Goal: Browse casually

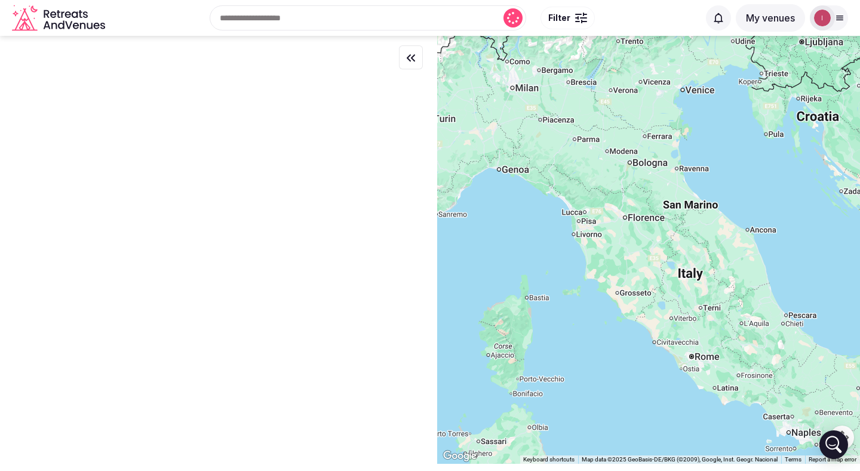
drag, startPoint x: 530, startPoint y: 251, endPoint x: 609, endPoint y: 269, distance: 80.9
click at [609, 269] on div at bounding box center [648, 250] width 423 height 428
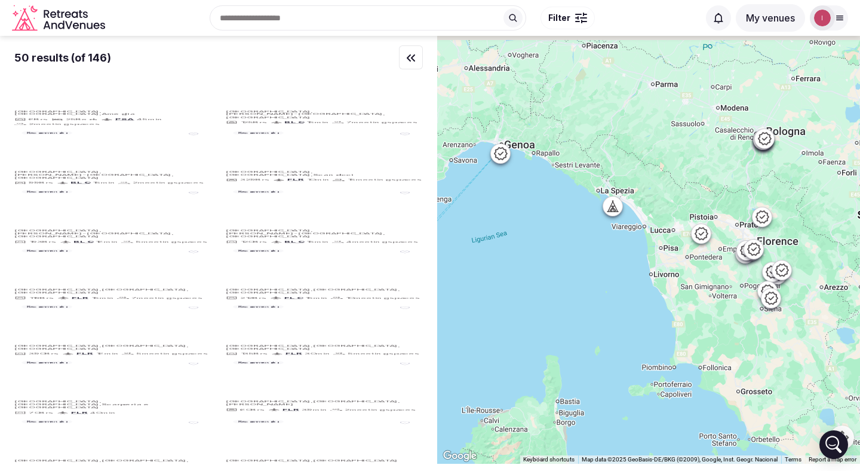
drag, startPoint x: 649, startPoint y: 219, endPoint x: 628, endPoint y: 259, distance: 44.6
click at [628, 259] on div at bounding box center [648, 250] width 423 height 428
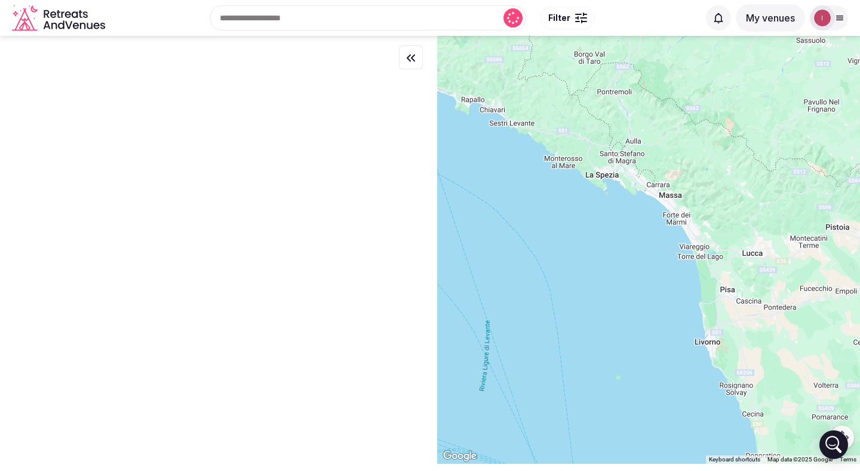
drag, startPoint x: 594, startPoint y: 220, endPoint x: 663, endPoint y: 312, distance: 114.5
click at [663, 312] on div at bounding box center [648, 250] width 423 height 428
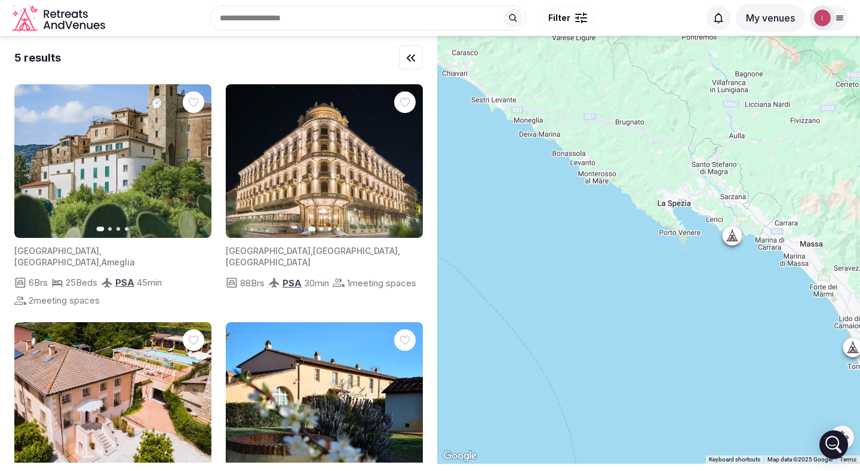
drag, startPoint x: 635, startPoint y: 259, endPoint x: 715, endPoint y: 354, distance: 124.2
click at [715, 354] on div at bounding box center [648, 250] width 423 height 428
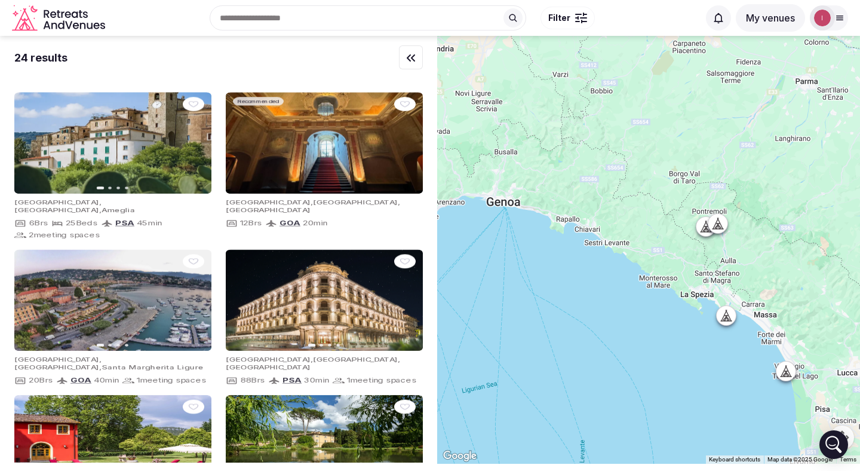
drag, startPoint x: 666, startPoint y: 304, endPoint x: 680, endPoint y: 342, distance: 40.3
click at [680, 342] on div at bounding box center [648, 250] width 423 height 428
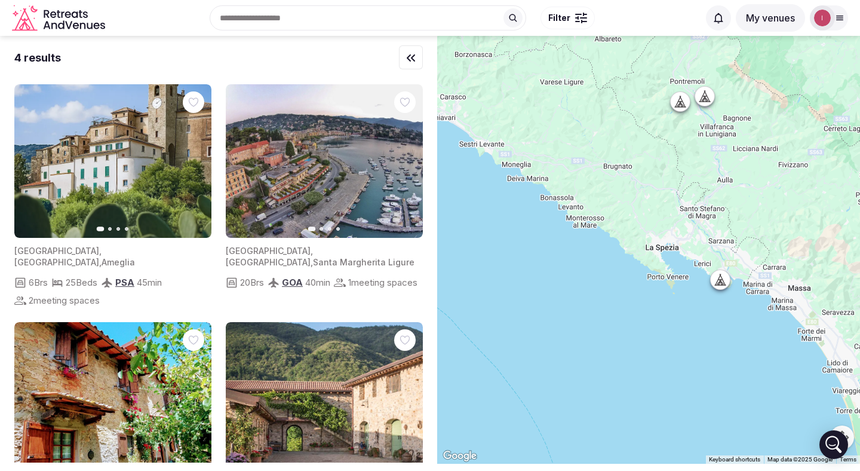
drag, startPoint x: 725, startPoint y: 344, endPoint x: 677, endPoint y: 344, distance: 47.2
click at [677, 344] on div at bounding box center [648, 250] width 423 height 428
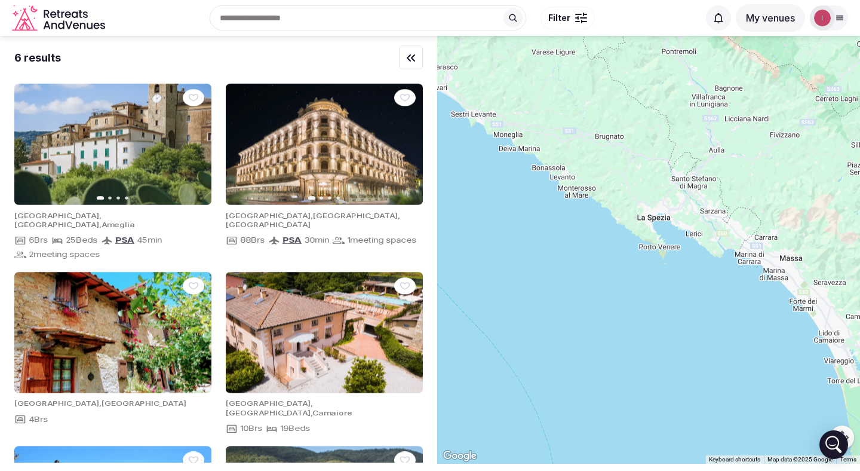
drag, startPoint x: 645, startPoint y: 287, endPoint x: 679, endPoint y: 310, distance: 40.4
click at [679, 310] on div at bounding box center [648, 250] width 423 height 428
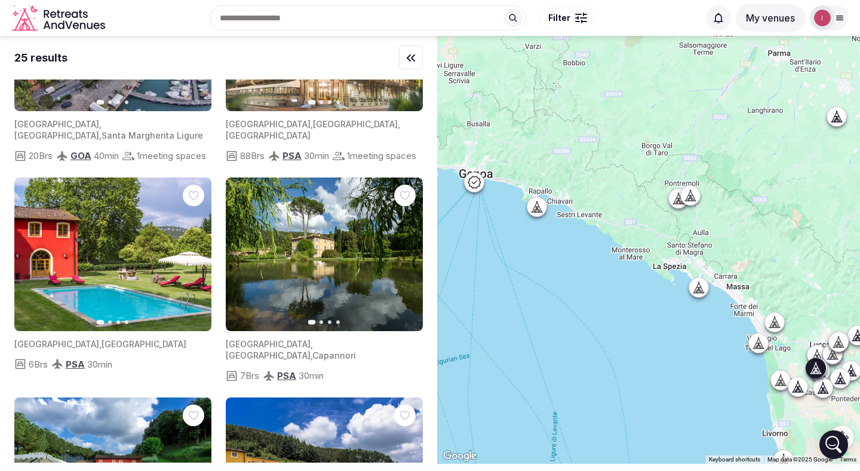
scroll to position [392, 0]
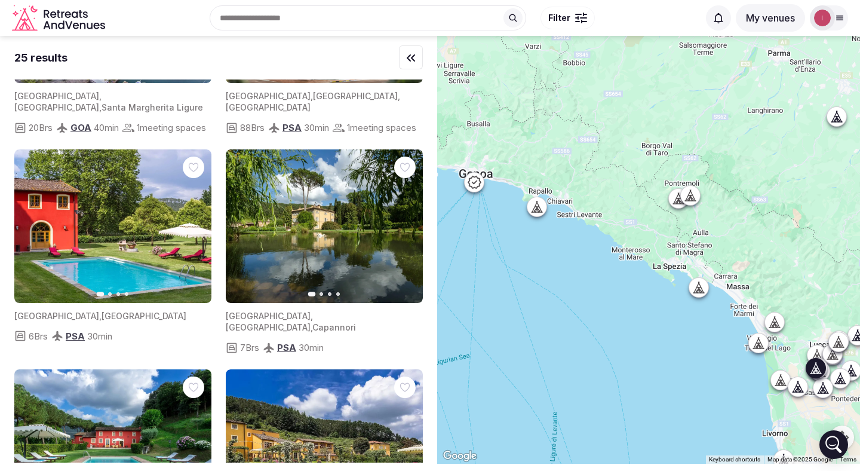
click at [406, 221] on icon "button" at bounding box center [406, 226] width 10 height 10
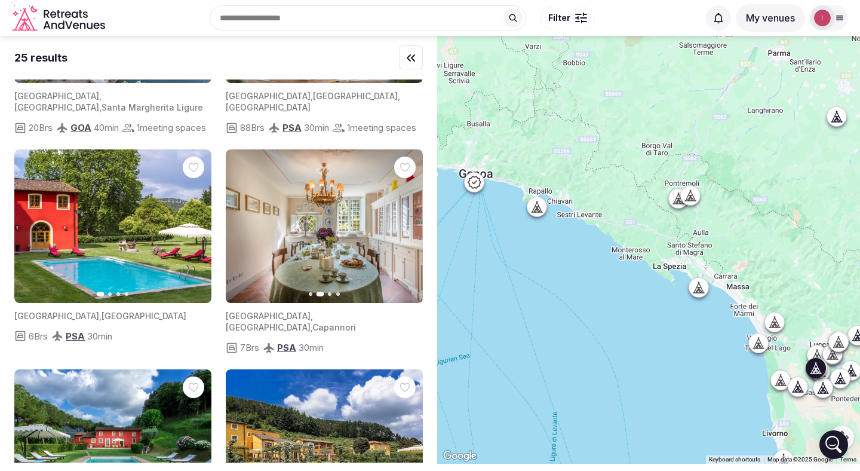
click at [235, 222] on button "Previous slide" at bounding box center [242, 225] width 19 height 19
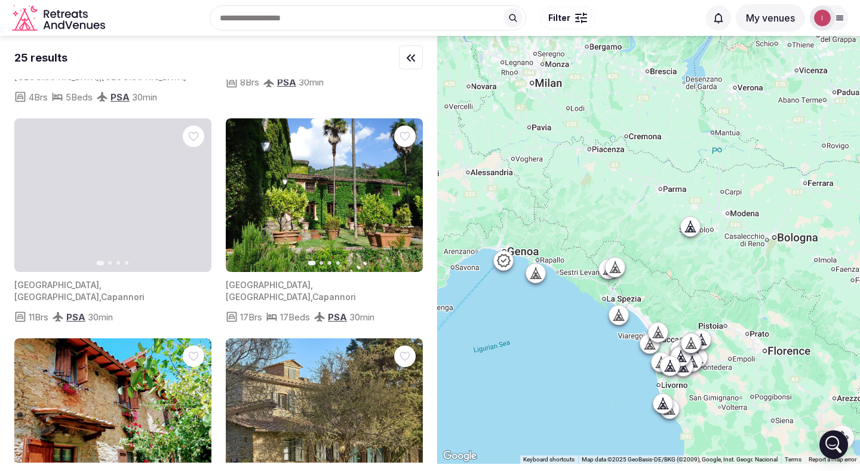
scroll to position [0, 0]
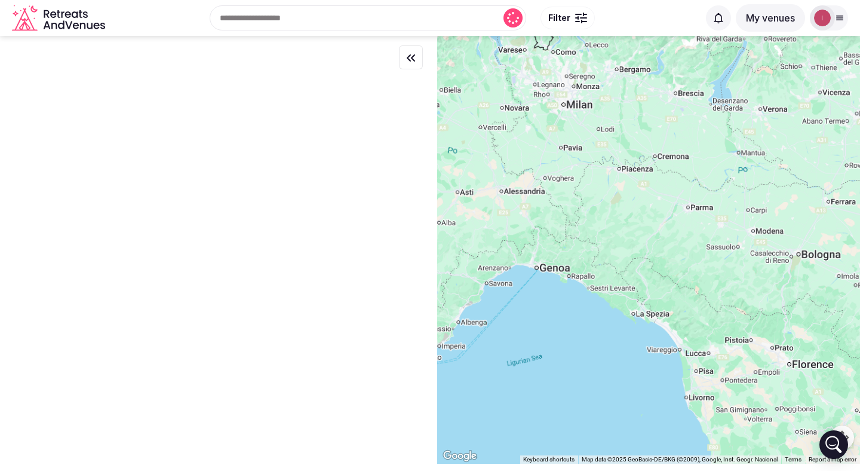
drag, startPoint x: 509, startPoint y: 318, endPoint x: 585, endPoint y: 333, distance: 77.9
click at [585, 333] on div at bounding box center [648, 250] width 423 height 428
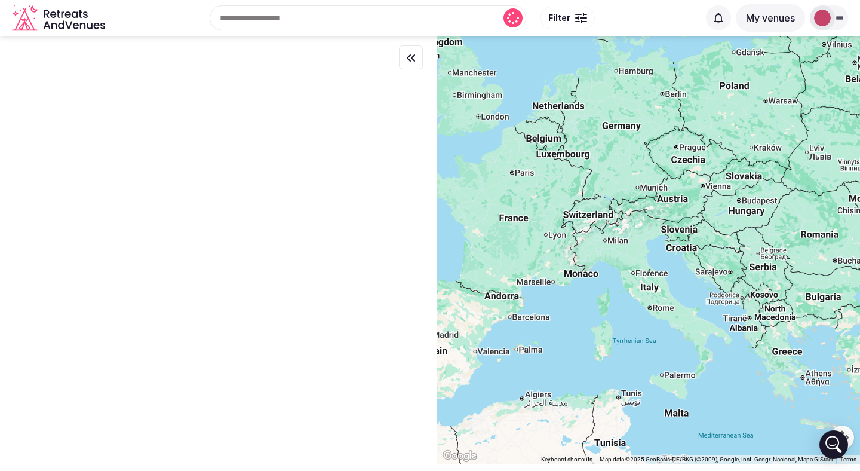
drag, startPoint x: 705, startPoint y: 397, endPoint x: 652, endPoint y: 328, distance: 86.9
click at [652, 328] on div at bounding box center [648, 250] width 423 height 428
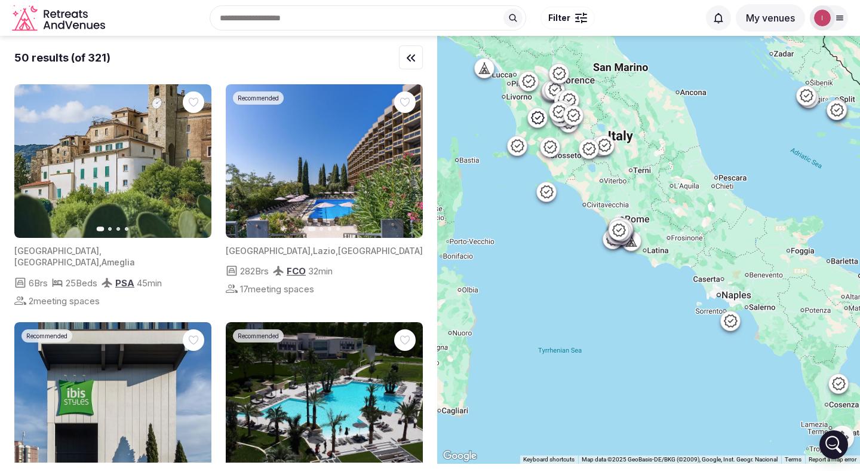
click at [827, 20] on img at bounding box center [822, 18] width 17 height 17
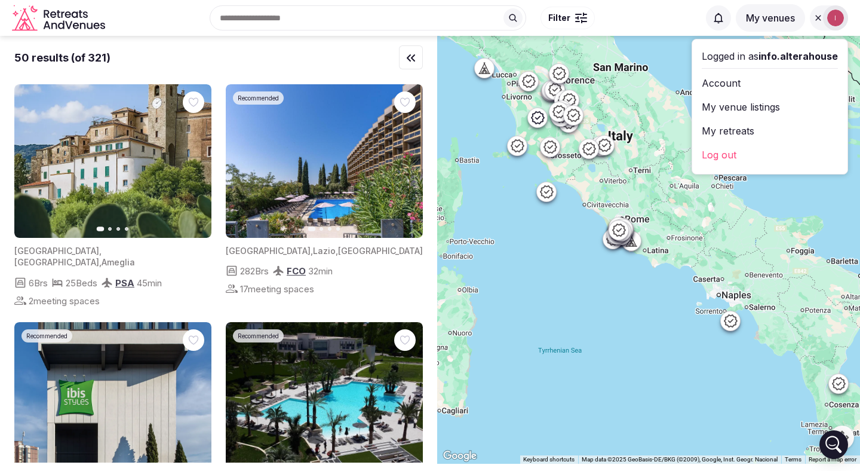
click at [667, 86] on div at bounding box center [648, 250] width 423 height 428
